Goal: Find specific page/section: Find specific page/section

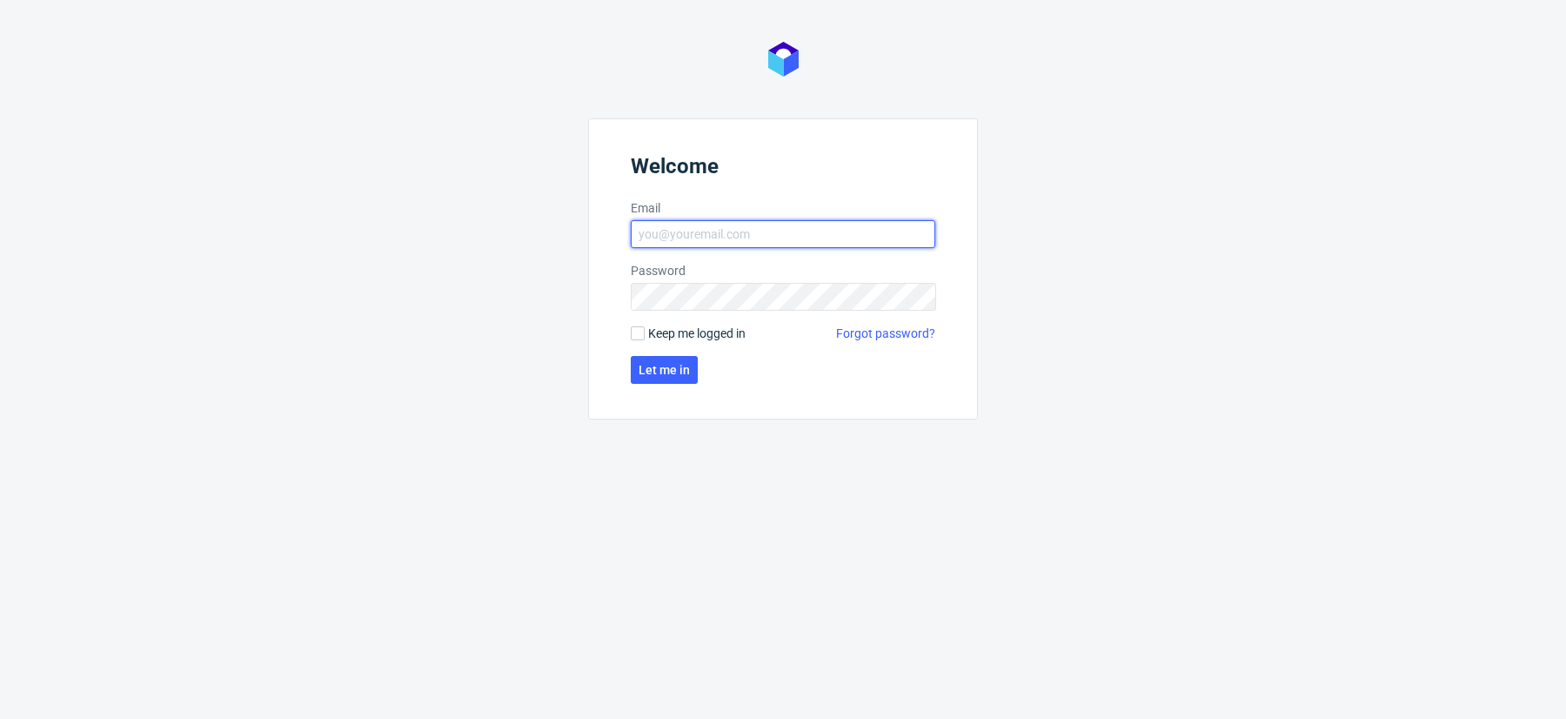
click at [790, 238] on input "Email" at bounding box center [783, 234] width 305 height 28
type input "[PERSON_NAME][EMAIL_ADDRESS][DOMAIN_NAME]"
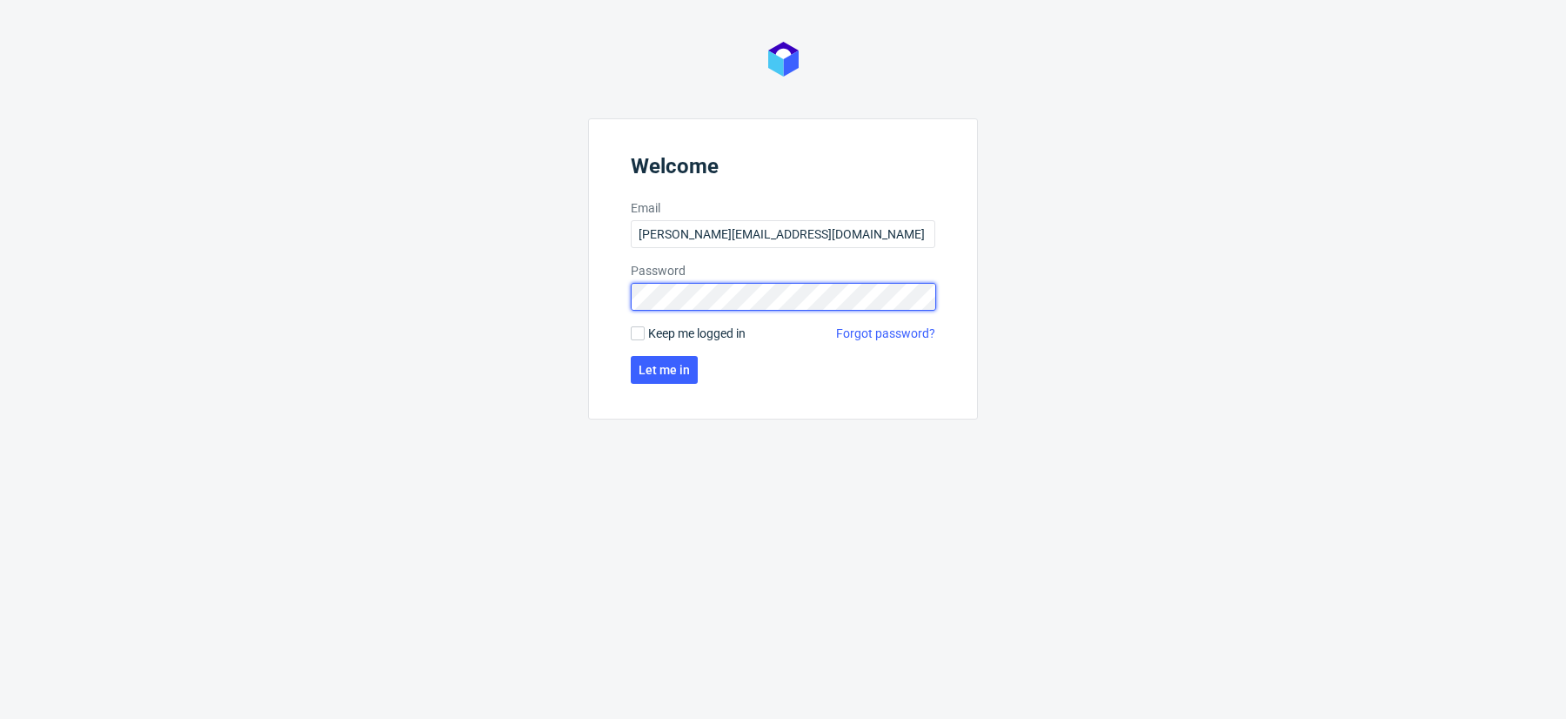
click button "Let me in" at bounding box center [664, 370] width 67 height 28
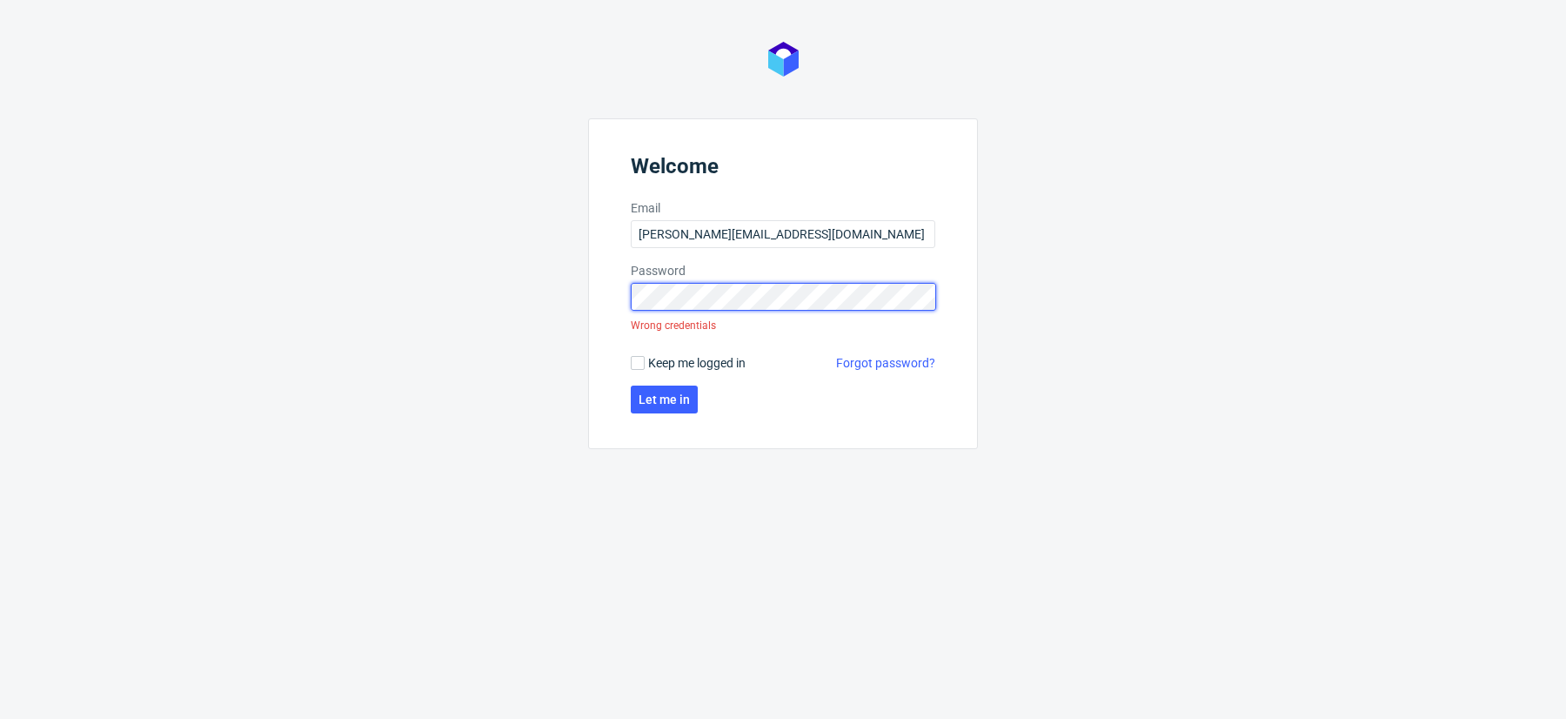
click button "Let me in" at bounding box center [664, 399] width 67 height 28
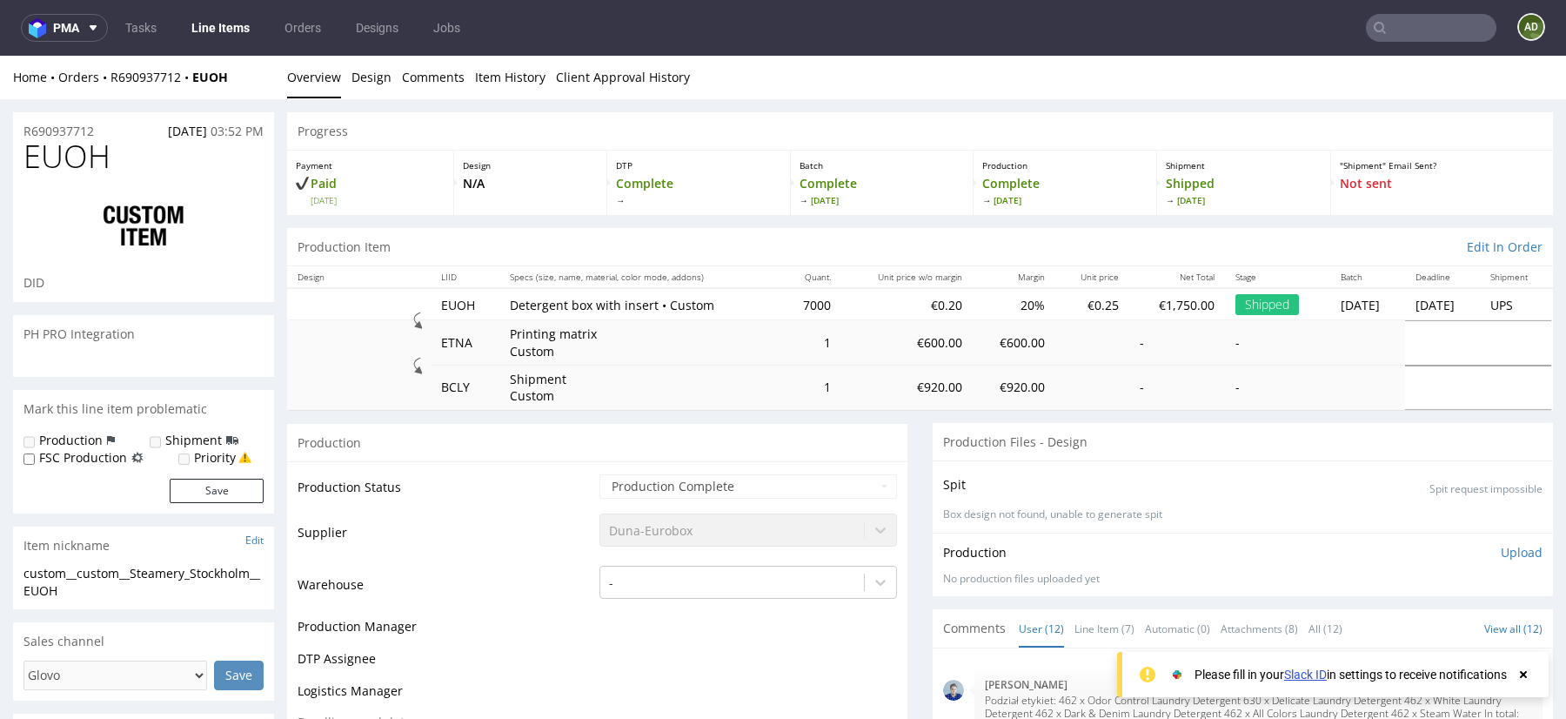
scroll to position [688, 0]
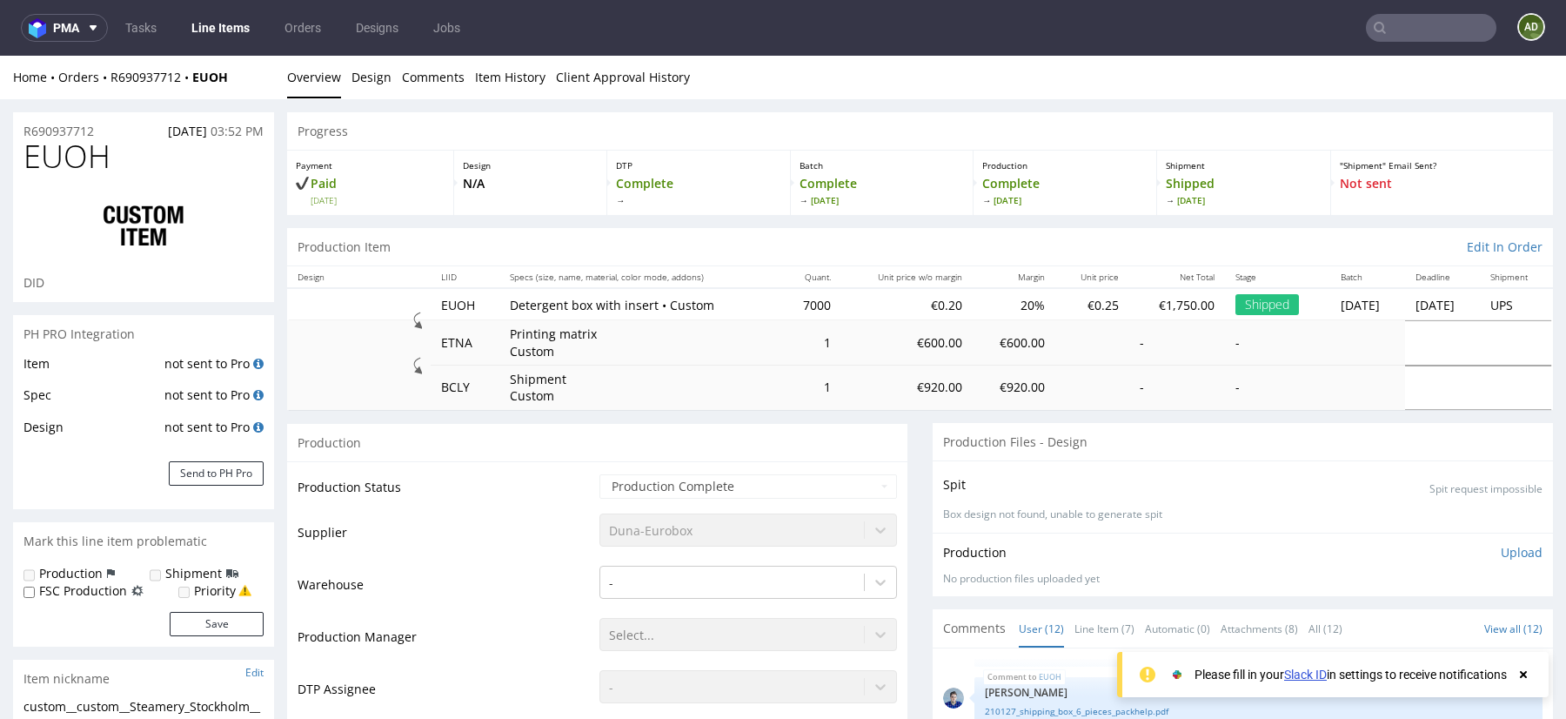
select select "done"
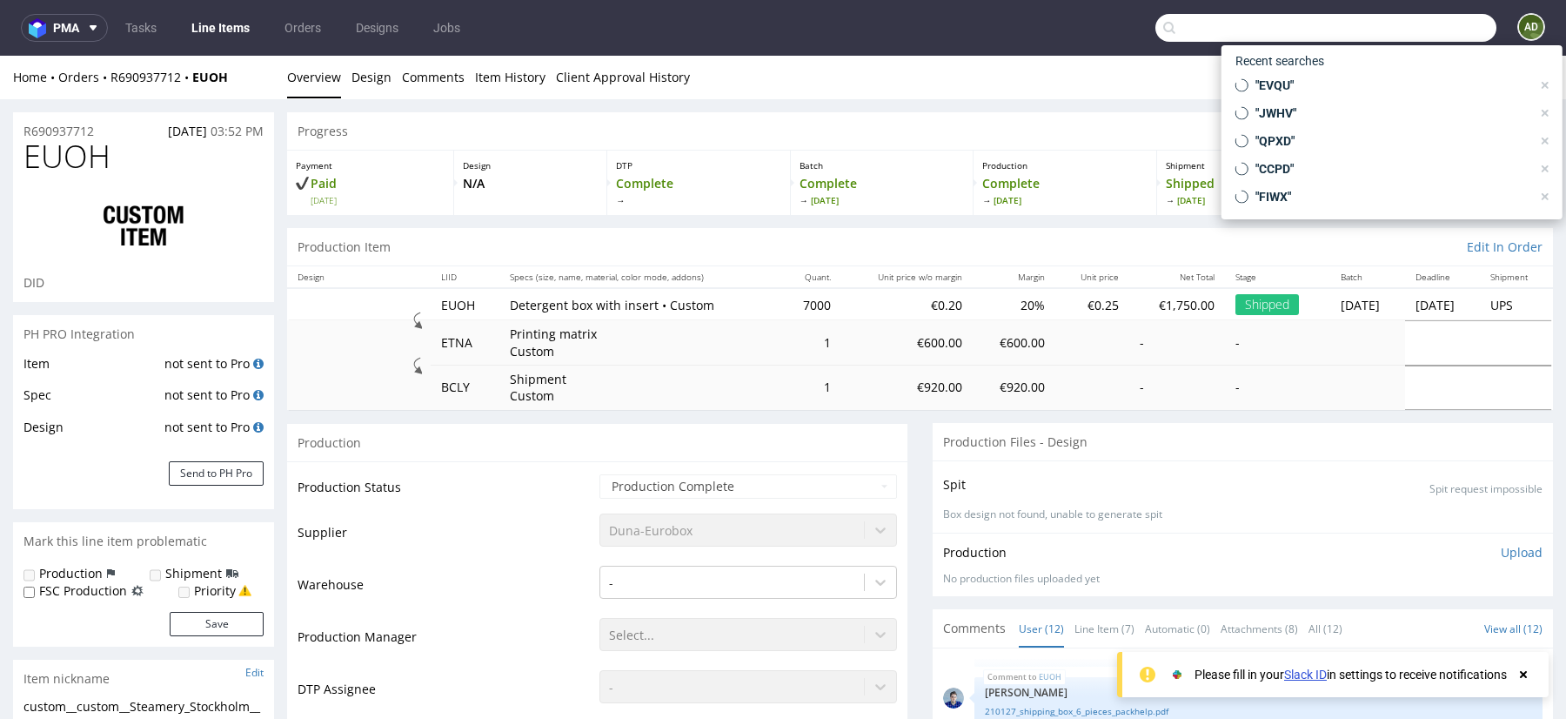
click at [1416, 38] on input "text" at bounding box center [1325, 28] width 341 height 28
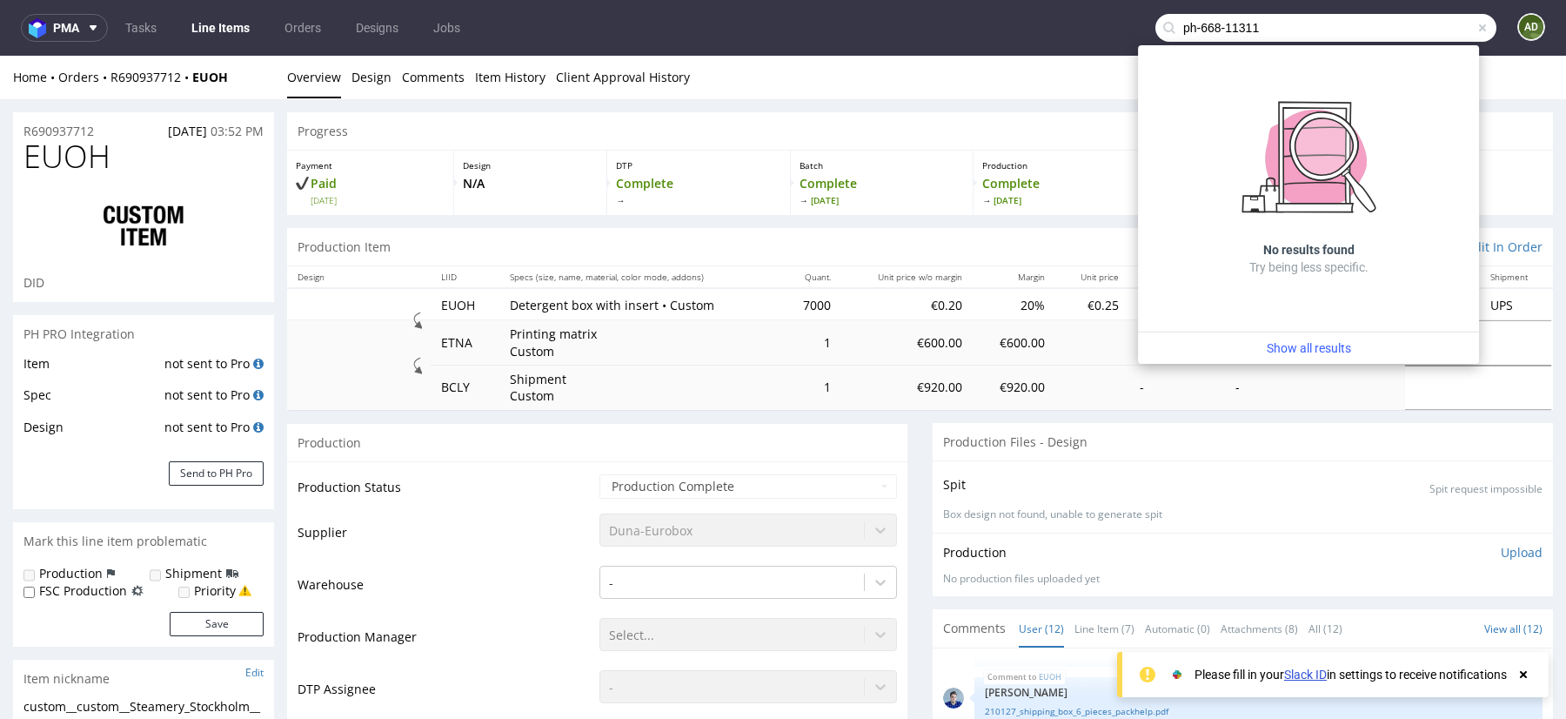
type input "ph-668-11311"
click at [1476, 26] on span at bounding box center [1483, 28] width 14 height 14
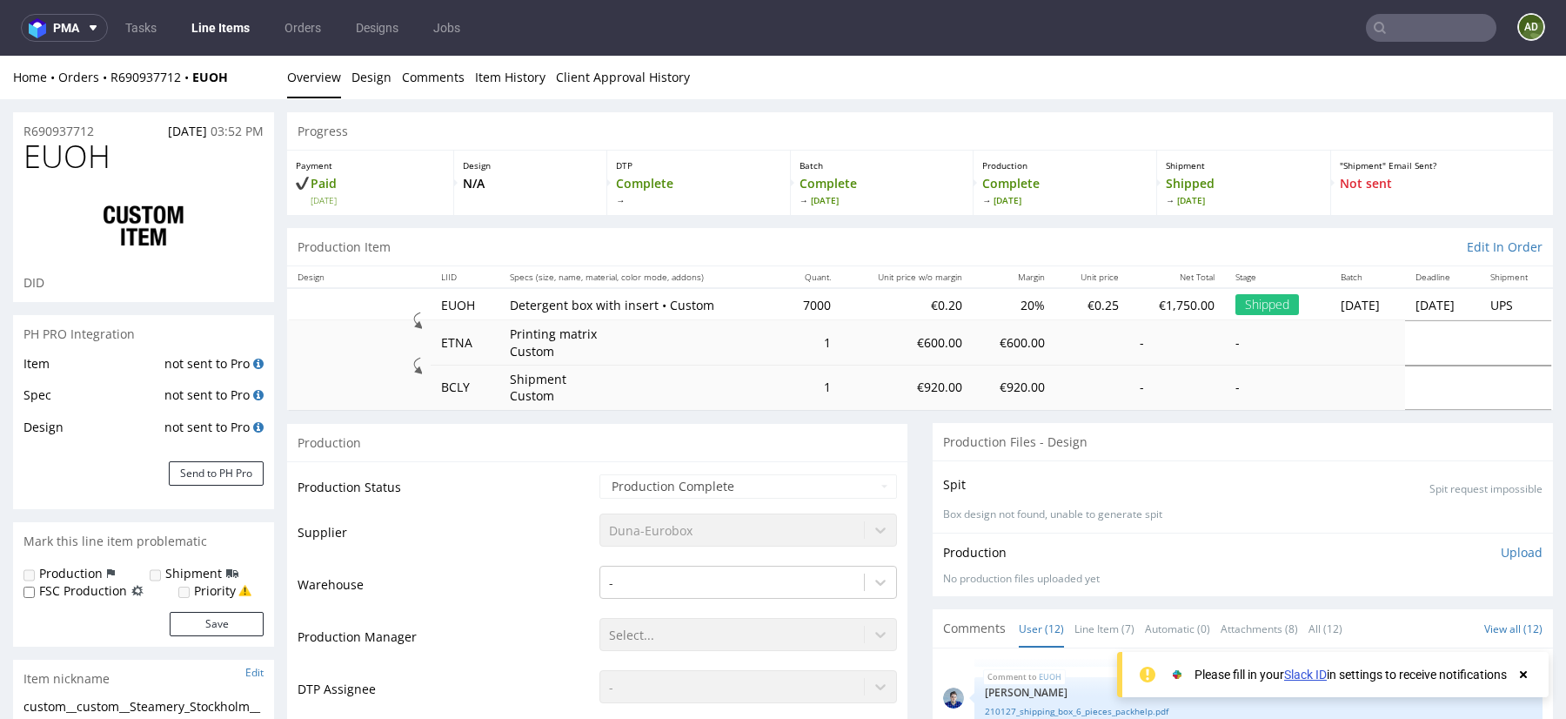
click at [1430, 30] on input "text" at bounding box center [1431, 28] width 131 height 28
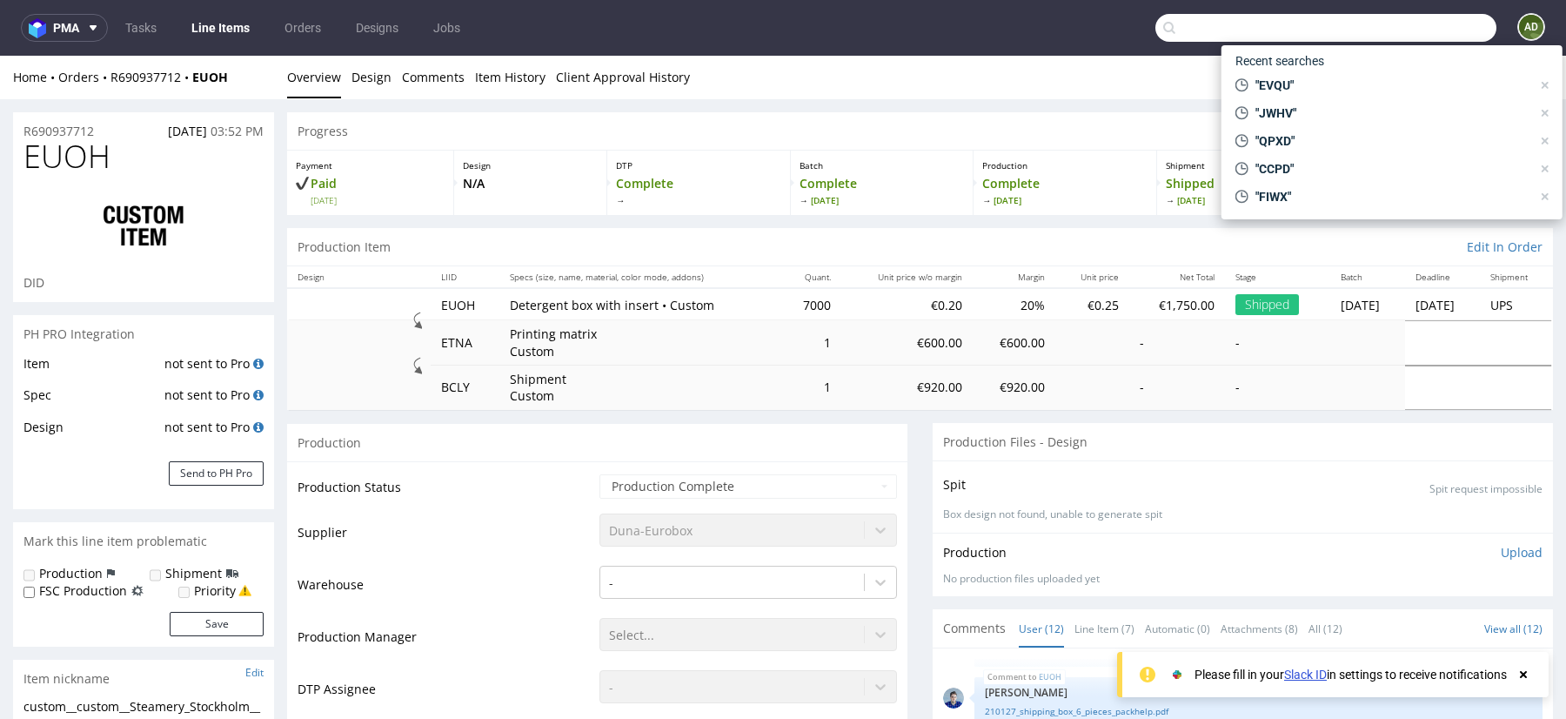
paste input "QNPR"
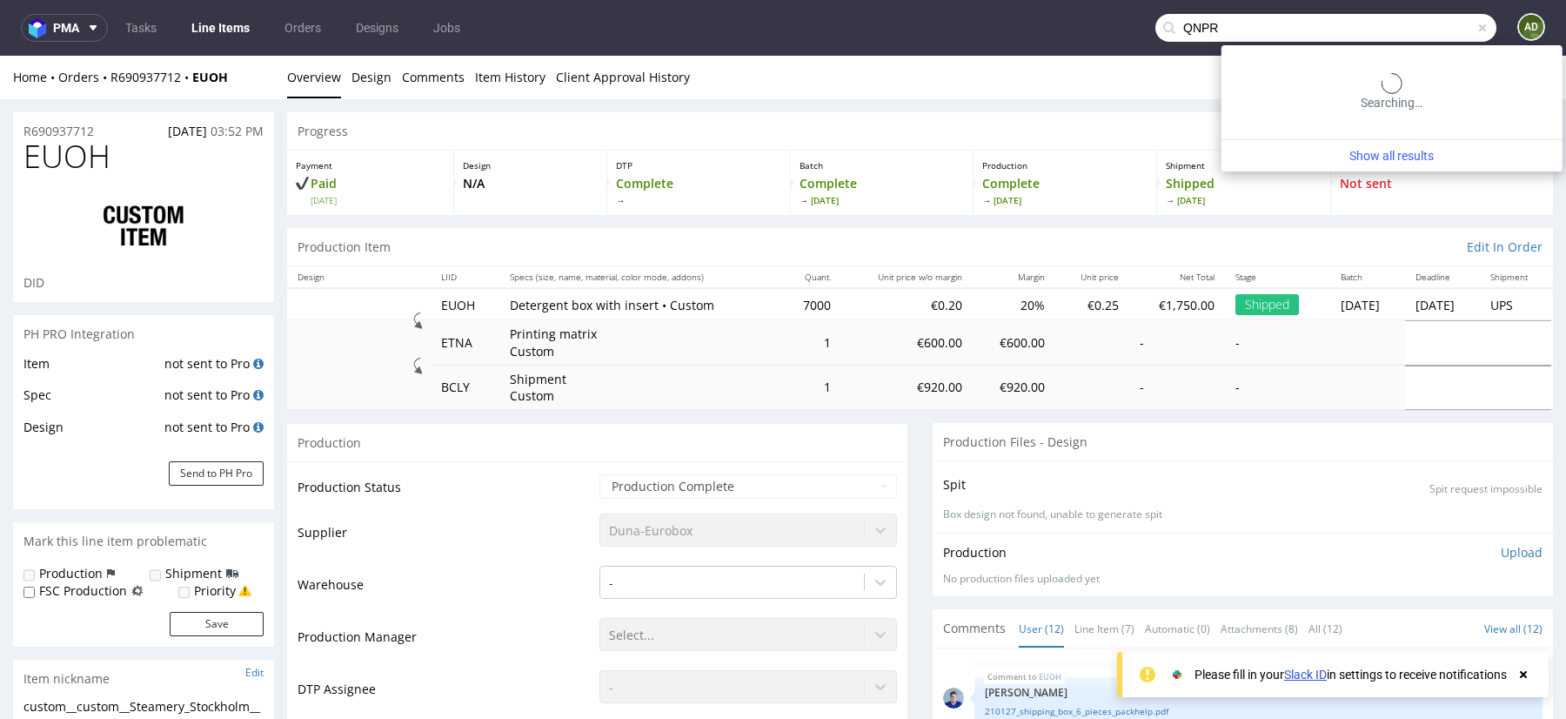
type input "QNPR"
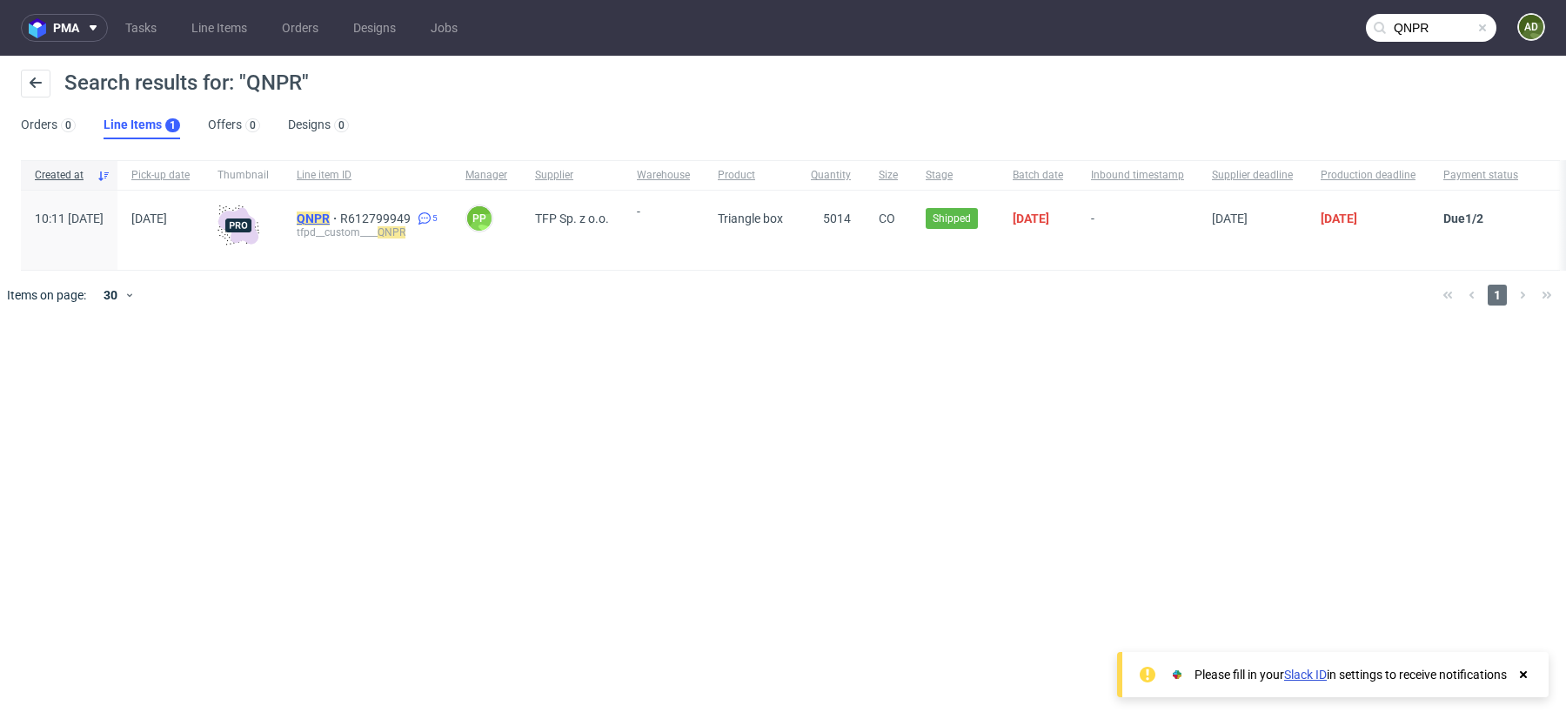
click at [330, 218] on mark "QNPR" at bounding box center [313, 218] width 33 height 14
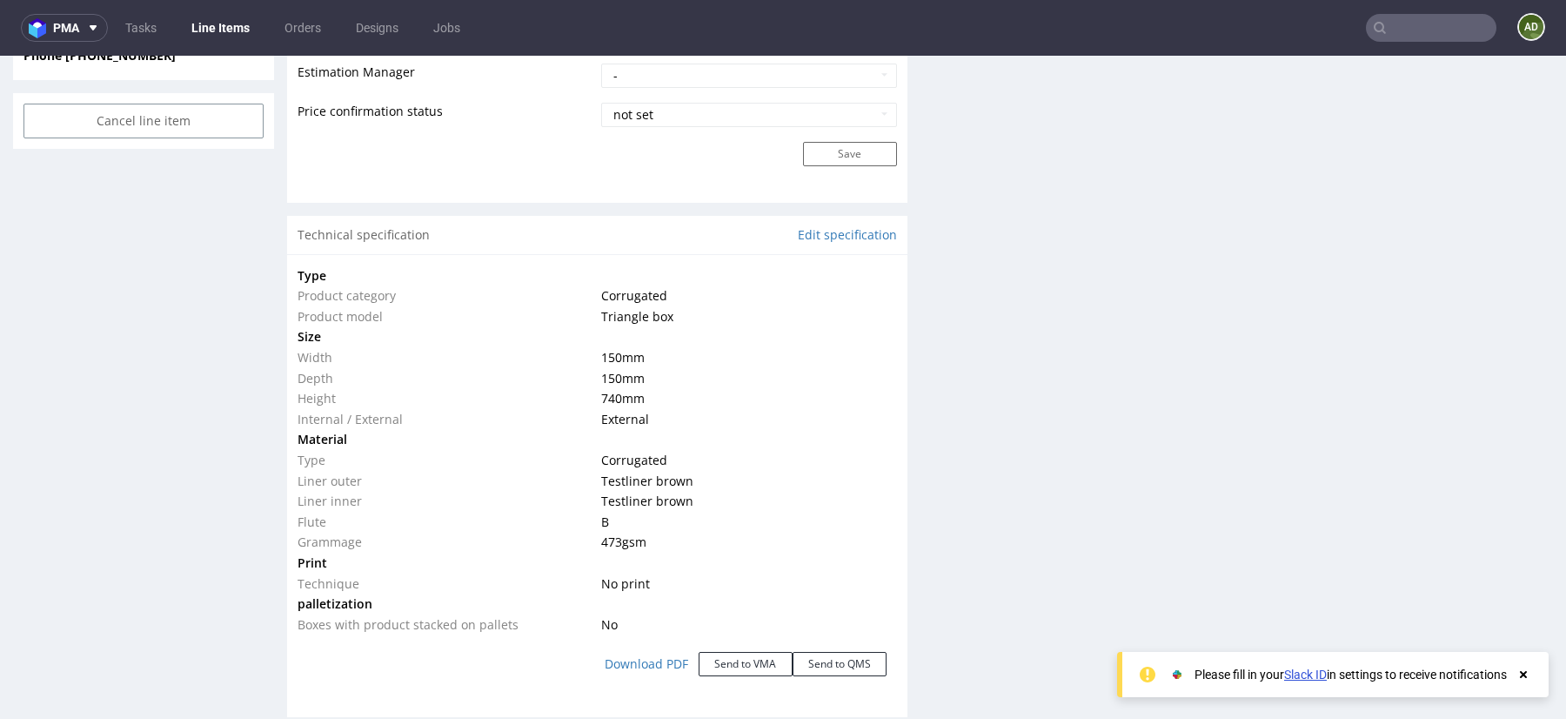
scroll to position [1437, 0]
click at [773, 502] on td "Testliner brown" at bounding box center [746, 504] width 299 height 21
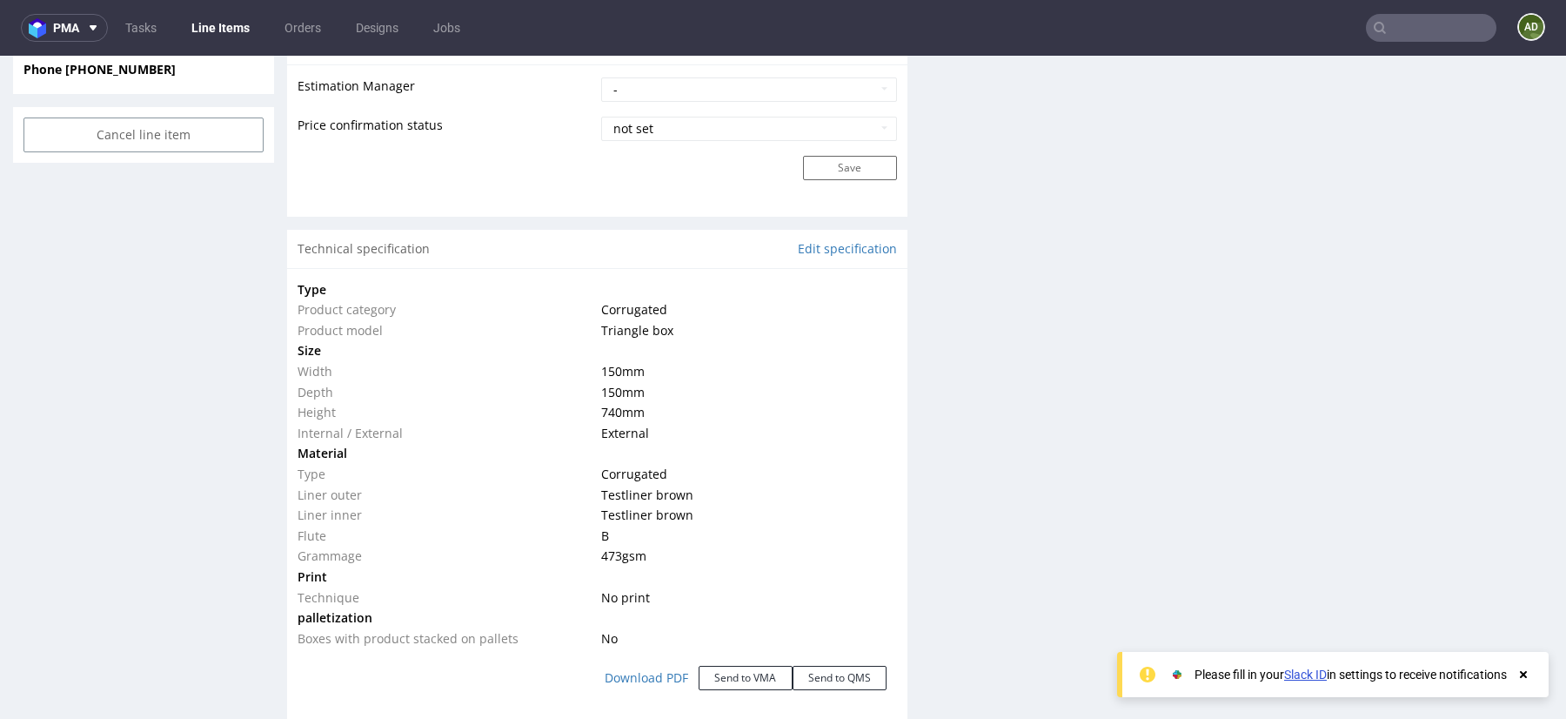
scroll to position [1396, 0]
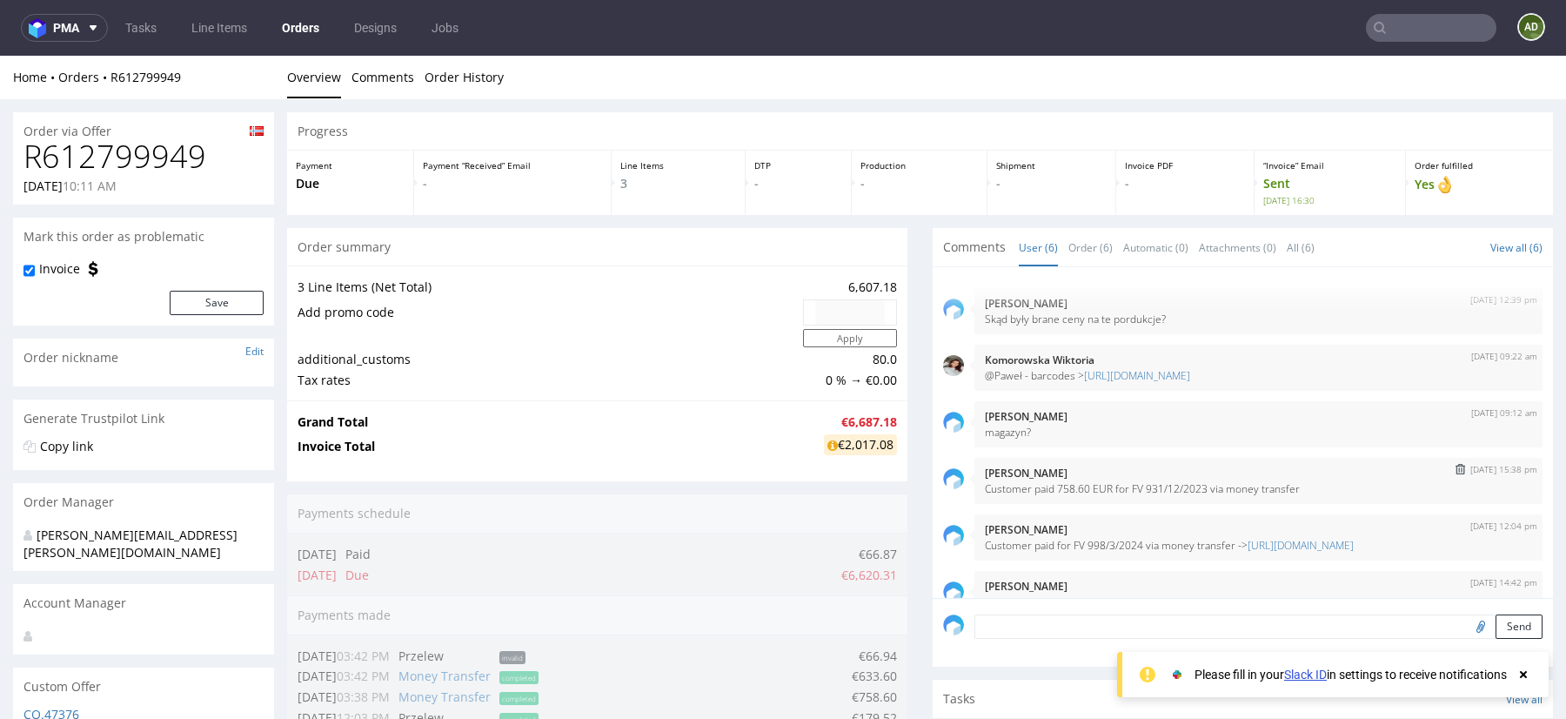
scroll to position [55, 0]
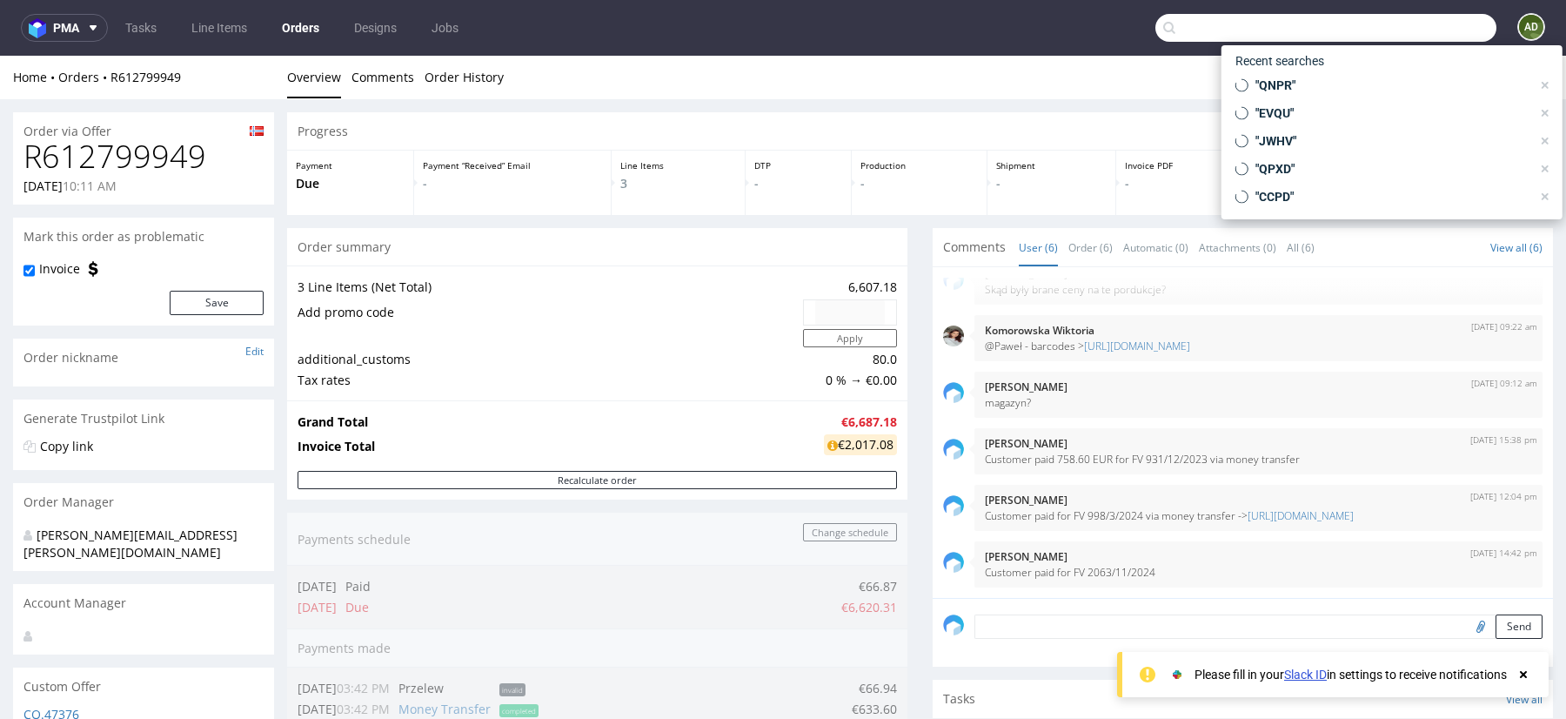
click at [1411, 31] on input "text" at bounding box center [1325, 28] width 341 height 28
paste input "TWOG"
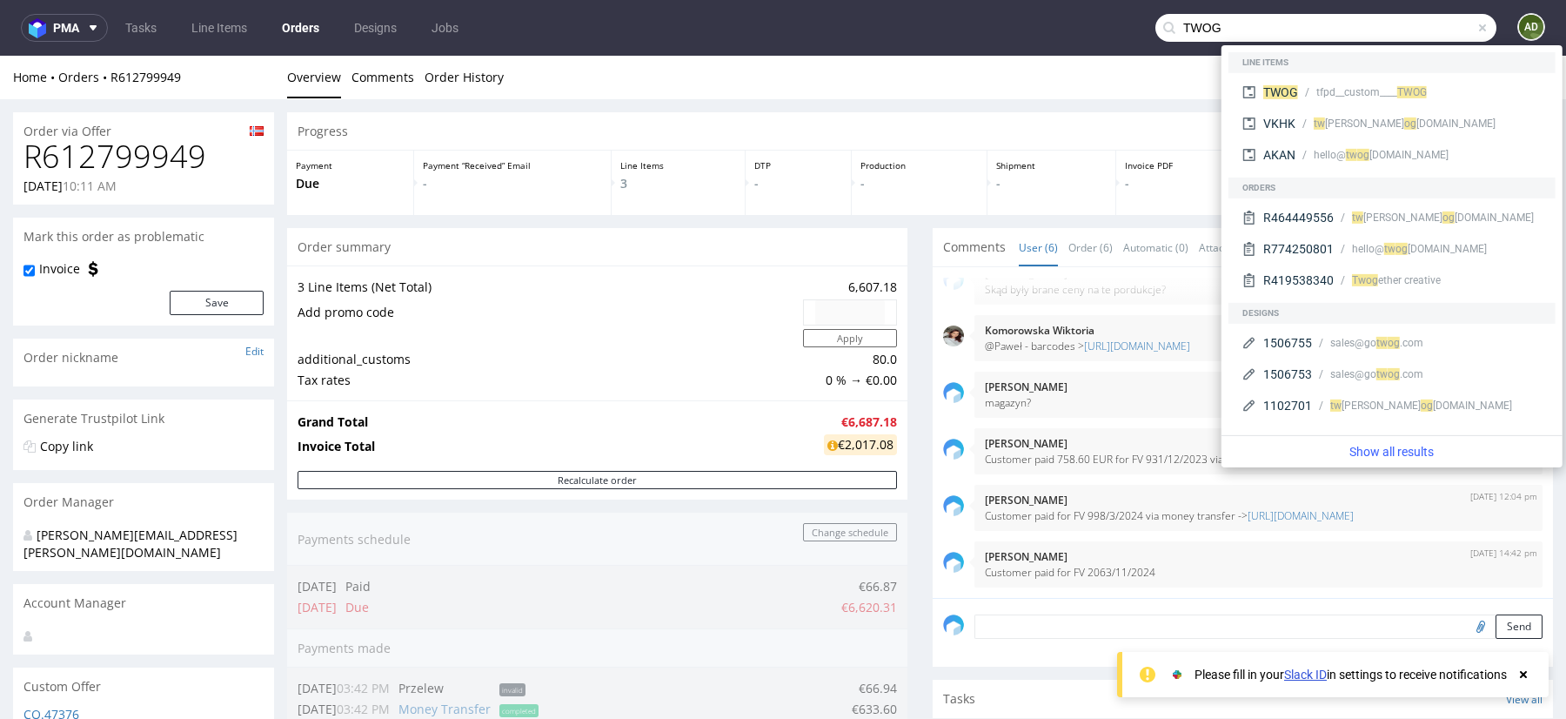
type input "TWOG"
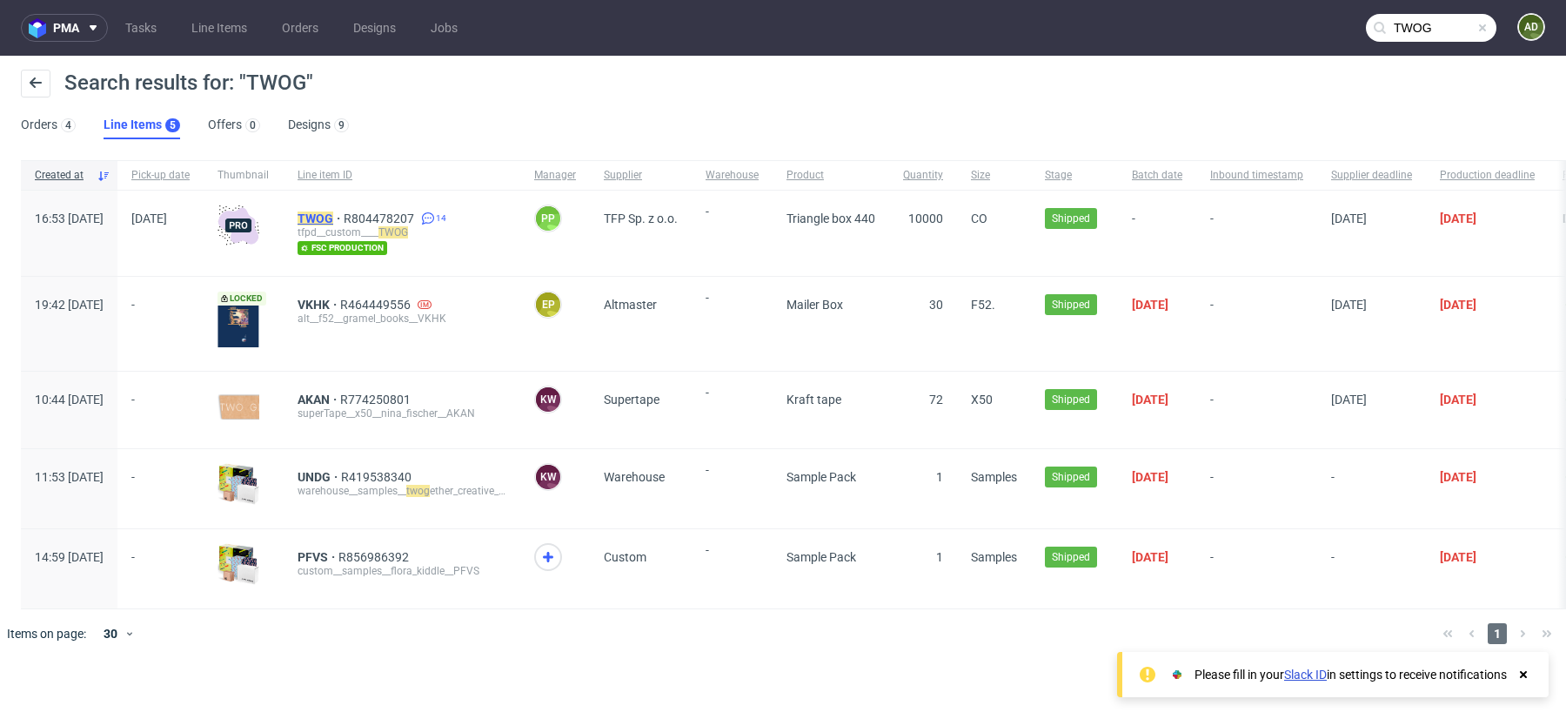
click at [333, 221] on mark "TWOG" at bounding box center [316, 218] width 36 height 14
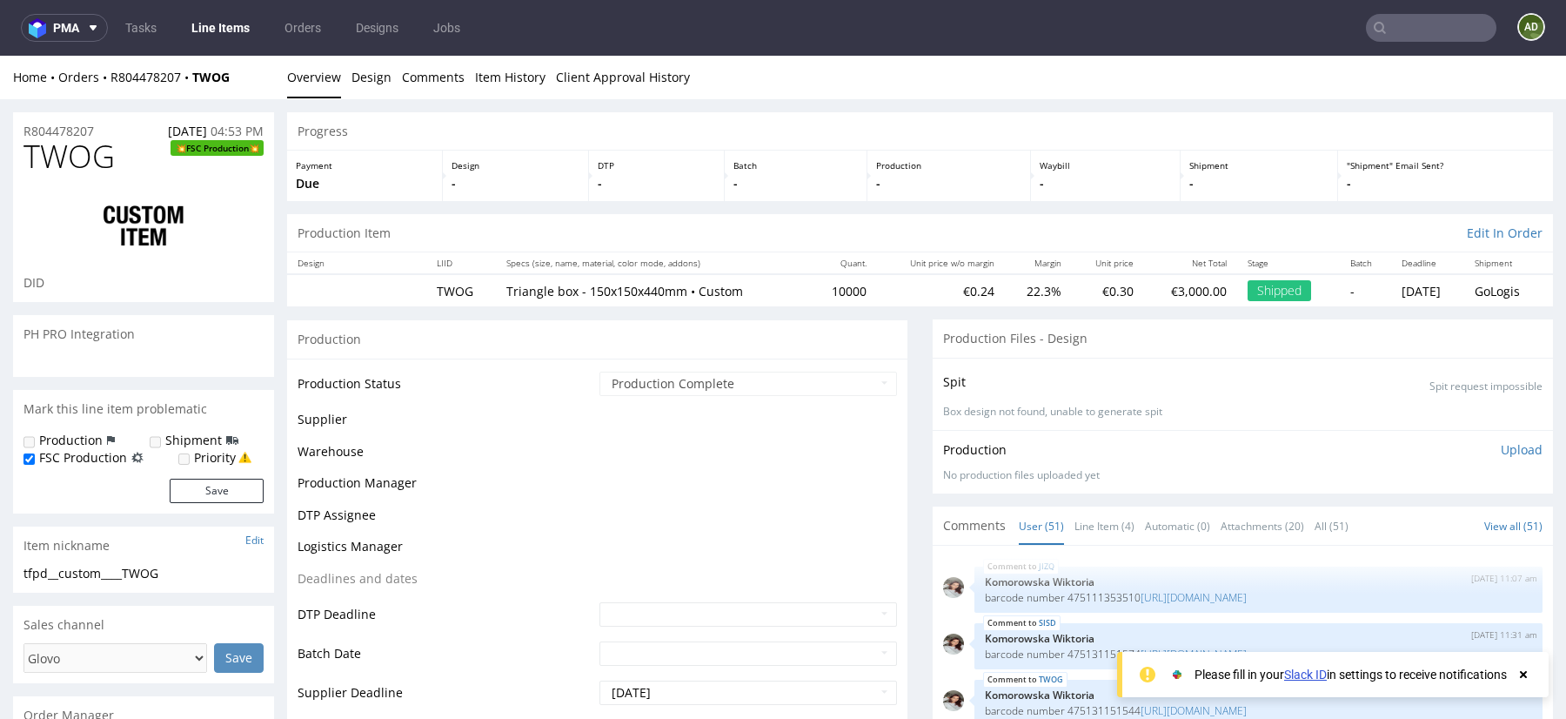
scroll to position [2839, 0]
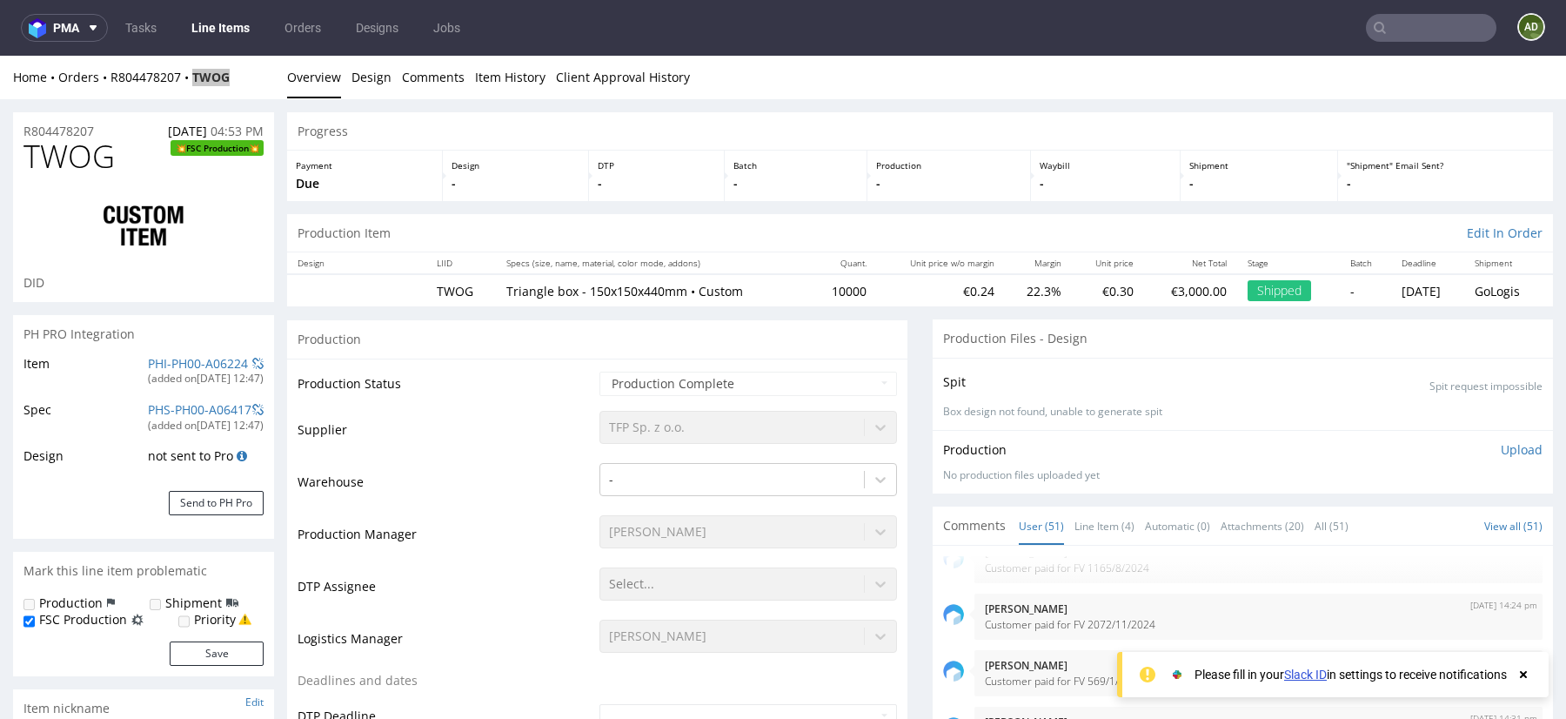
click at [1420, 22] on input "text" at bounding box center [1431, 28] width 131 height 28
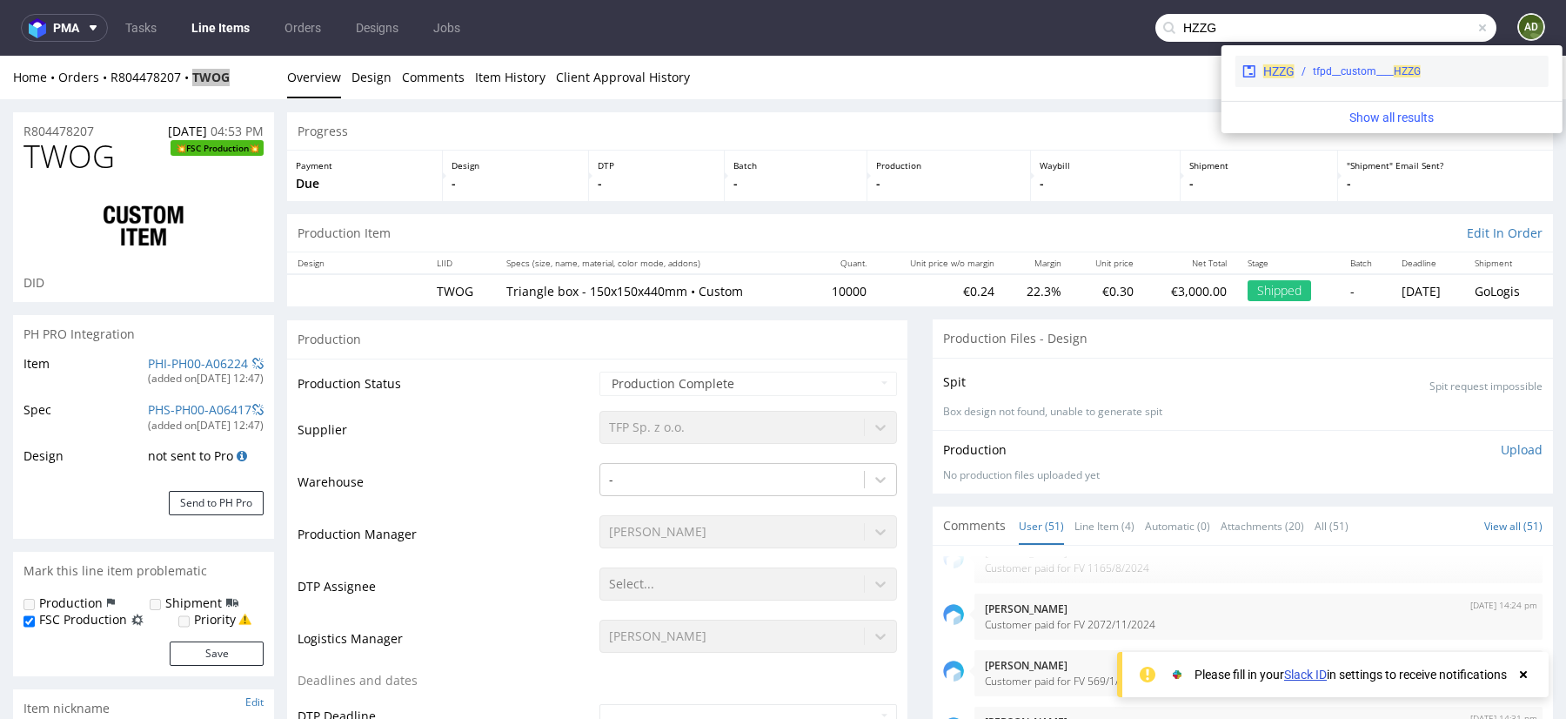
type input "HZZG"
click at [1271, 75] on span "HZZG" at bounding box center [1278, 71] width 31 height 14
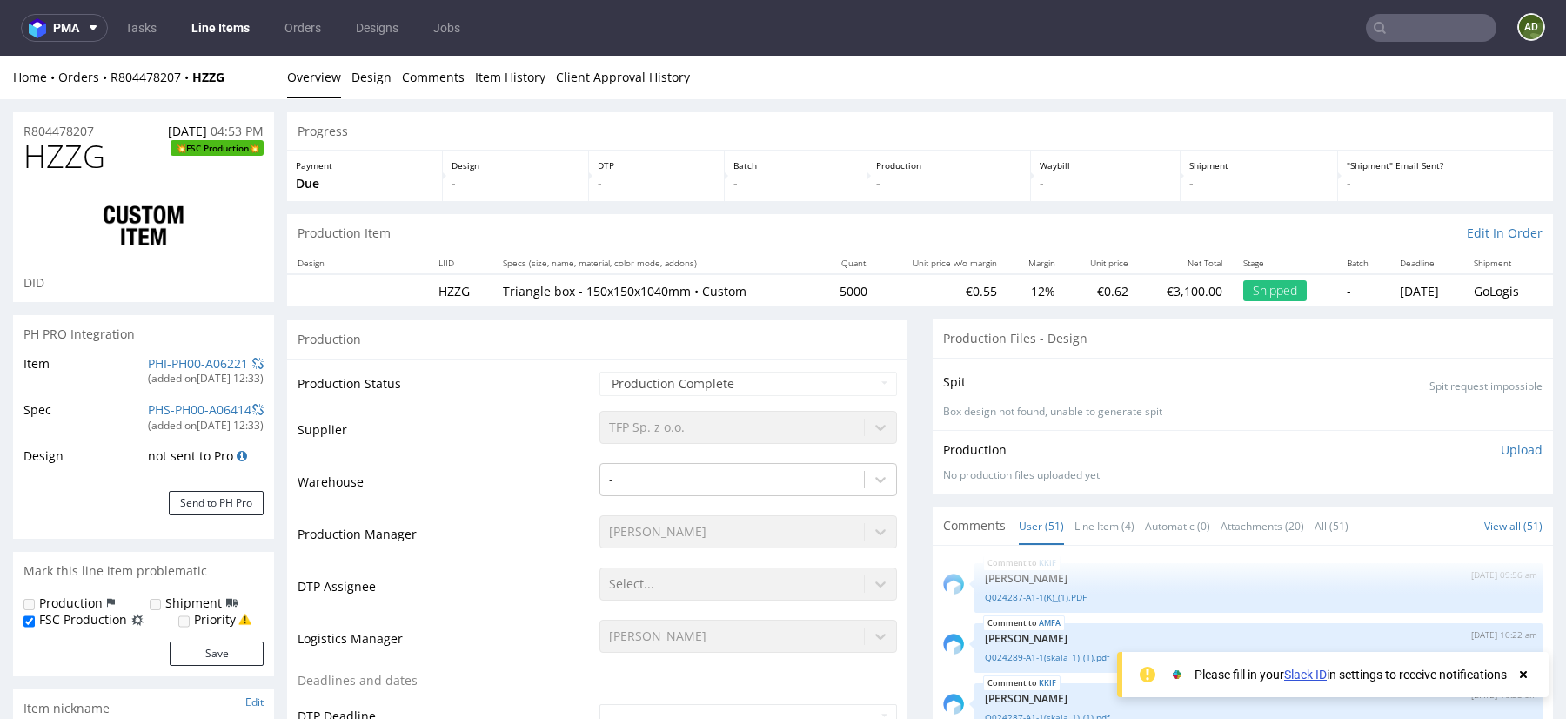
scroll to position [1253, 0]
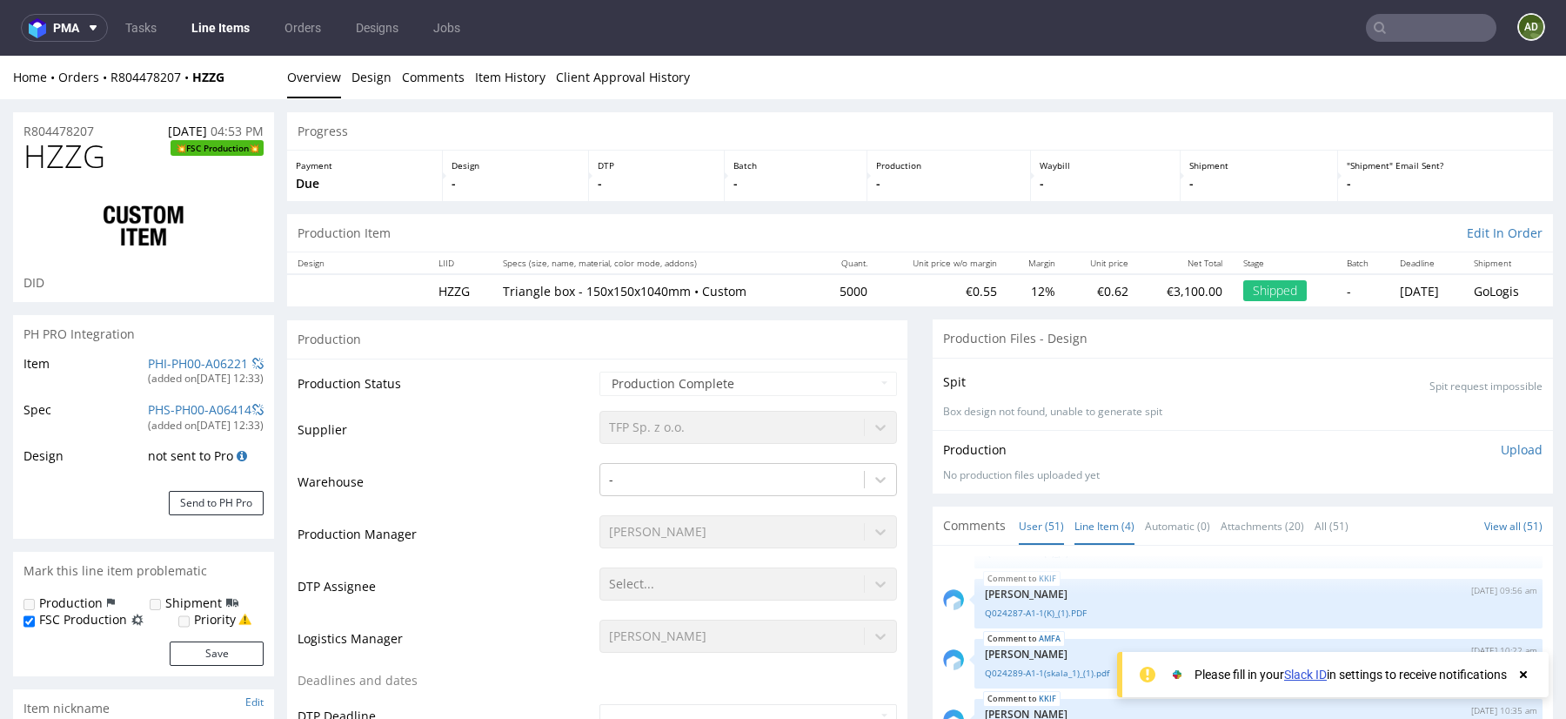
click at [1092, 519] on link "Line Item (4)" at bounding box center [1104, 525] width 60 height 37
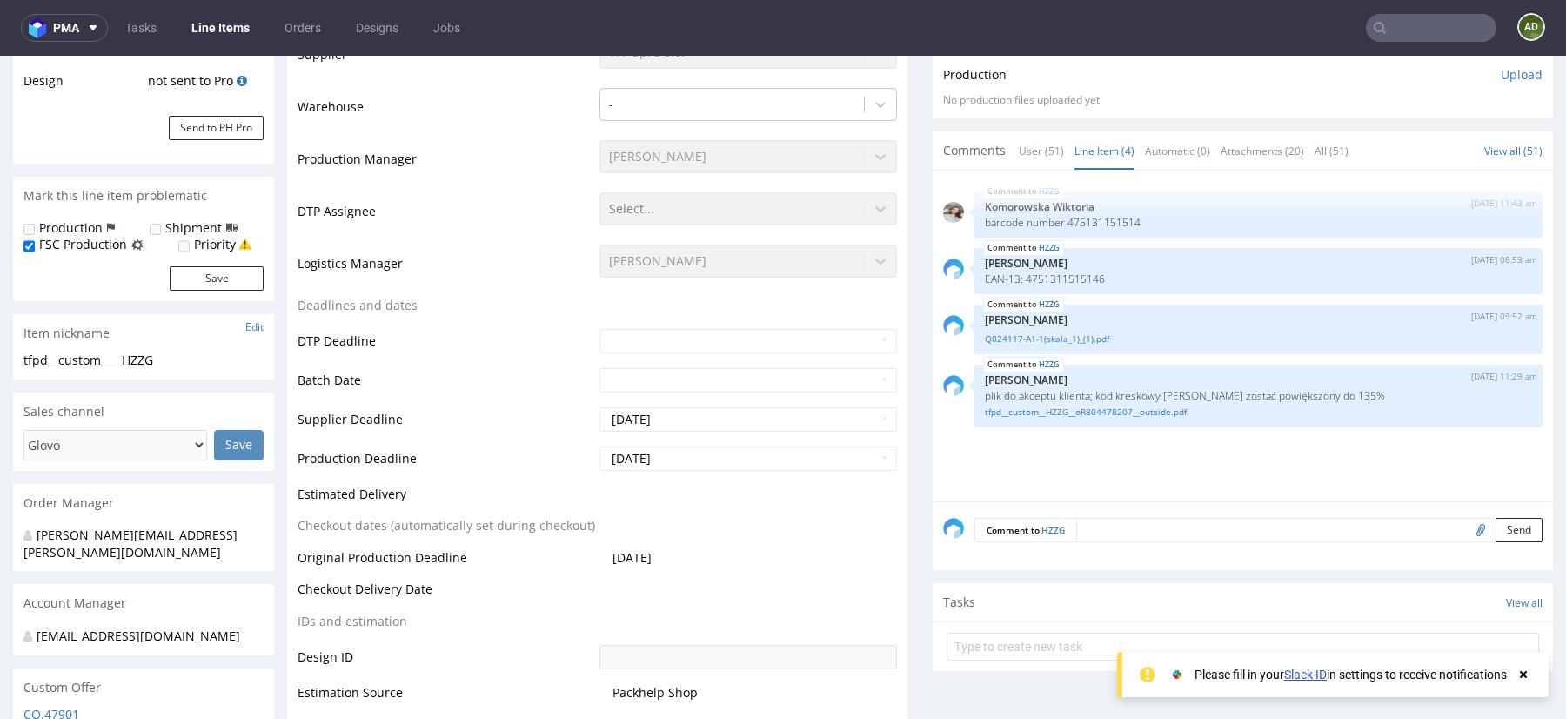
scroll to position [322, 0]
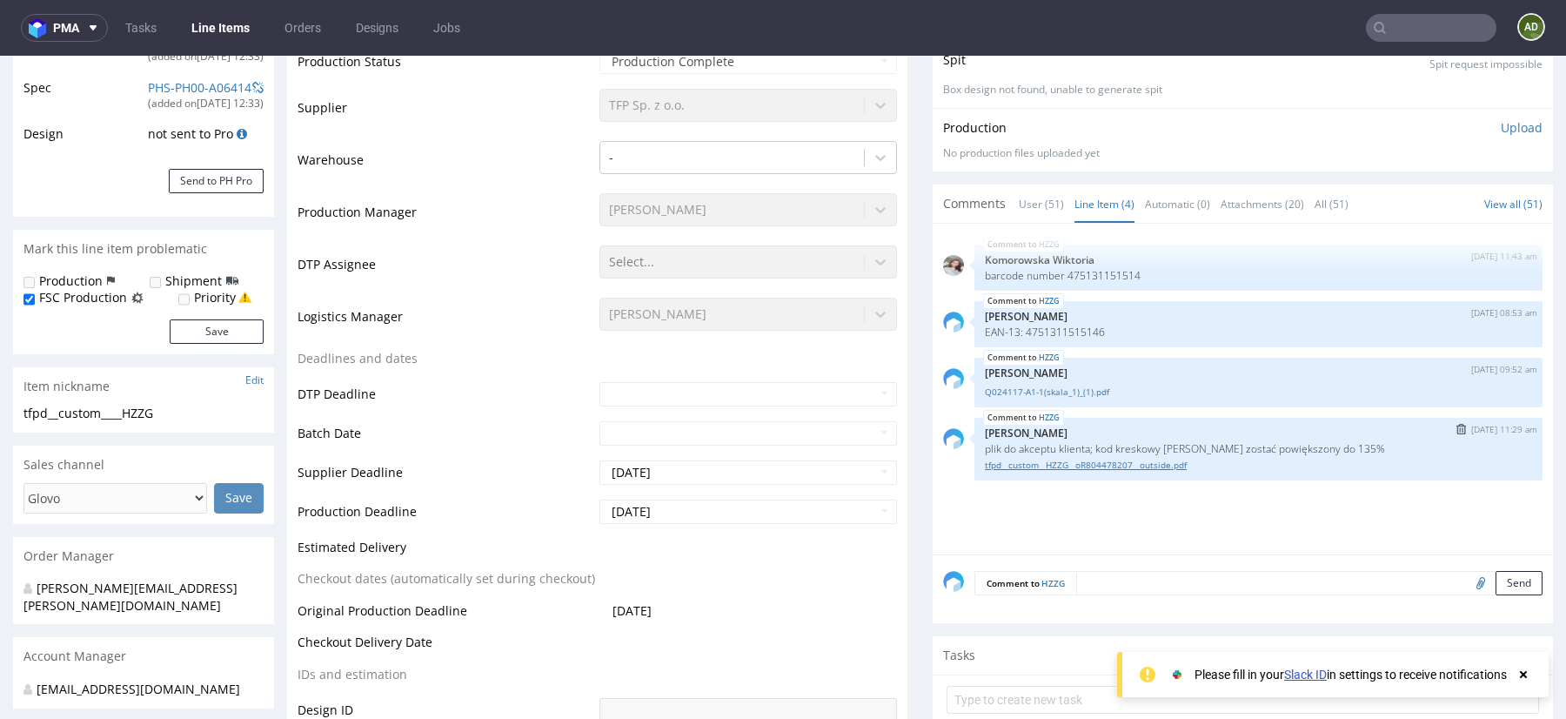
click at [1080, 465] on link "tfpd__custom__HZZG__oR804478207__outside.pdf" at bounding box center [1258, 465] width 547 height 13
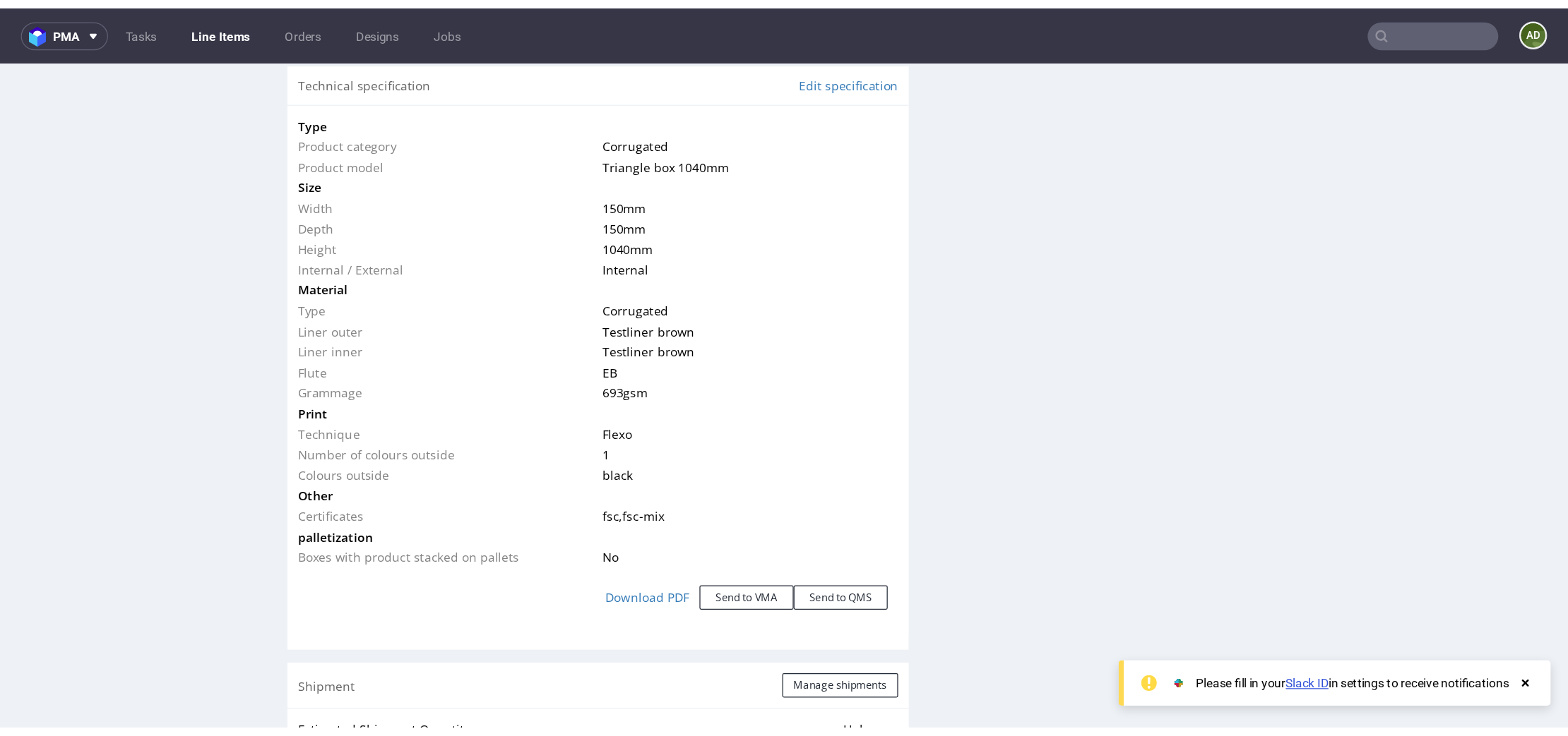
scroll to position [1301, 0]
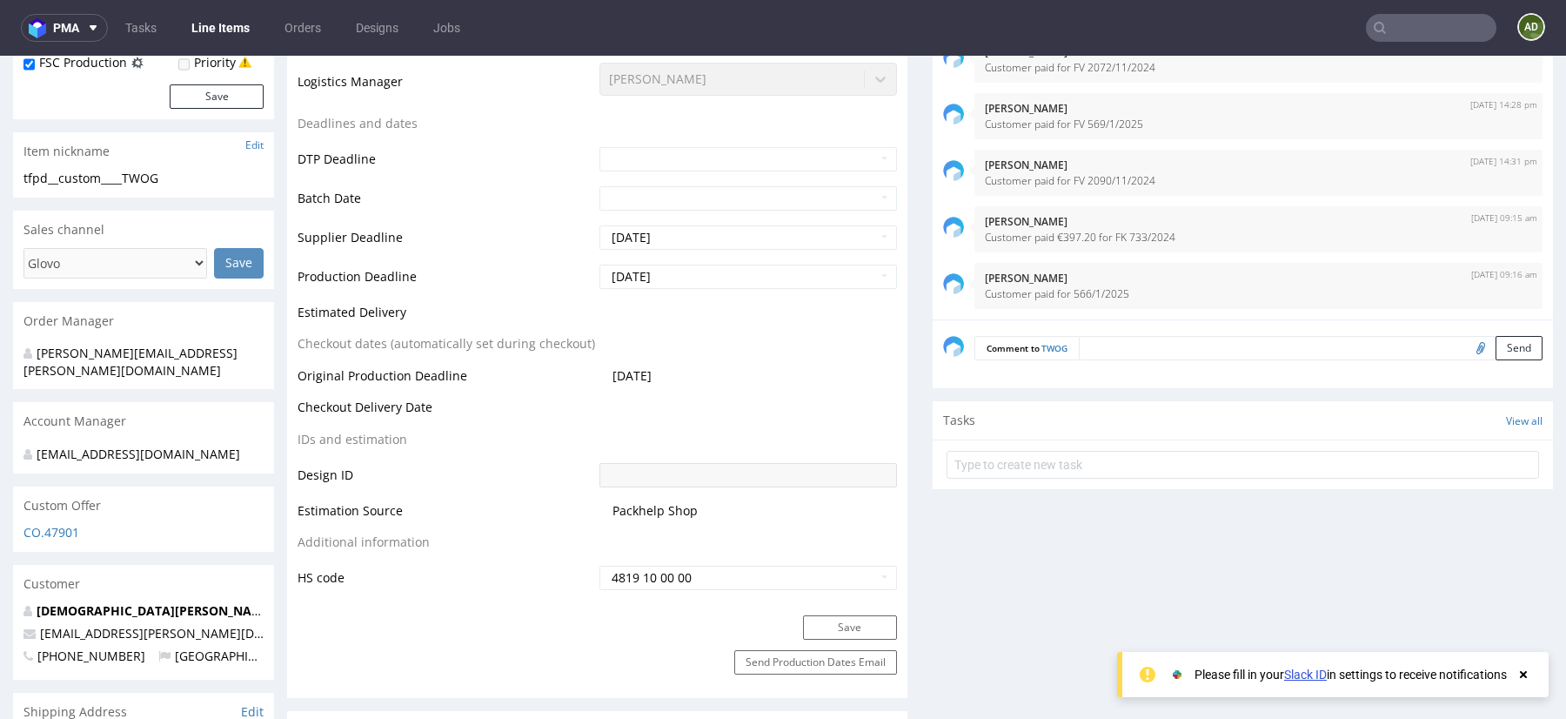
scroll to position [667, 0]
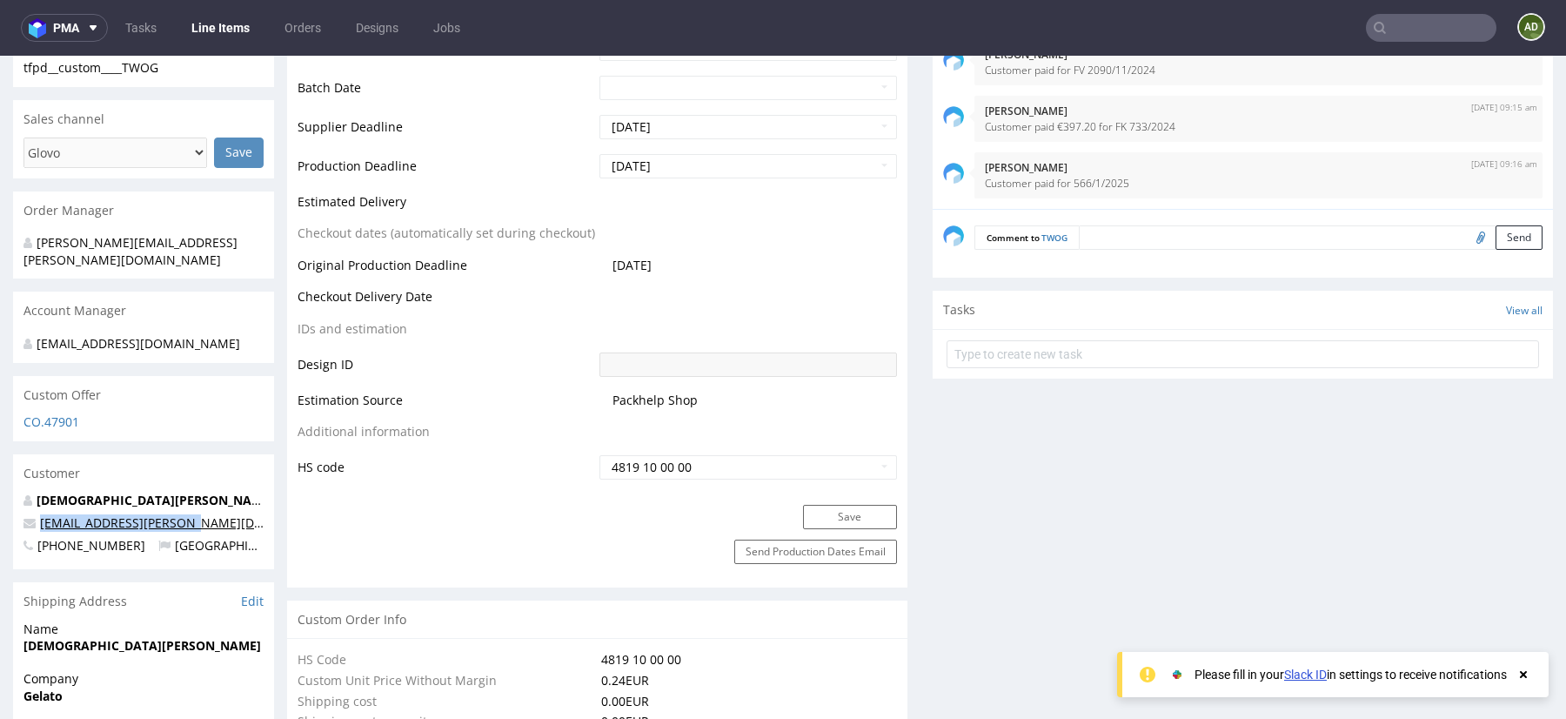
drag, startPoint x: 198, startPoint y: 504, endPoint x: 41, endPoint y: 504, distance: 157.5
click at [41, 514] on p "[EMAIL_ADDRESS][PERSON_NAME][DOMAIN_NAME]" at bounding box center [143, 522] width 240 height 17
copy link "[EMAIL_ADDRESS][PERSON_NAME][DOMAIN_NAME]"
